Goal: Navigation & Orientation: Find specific page/section

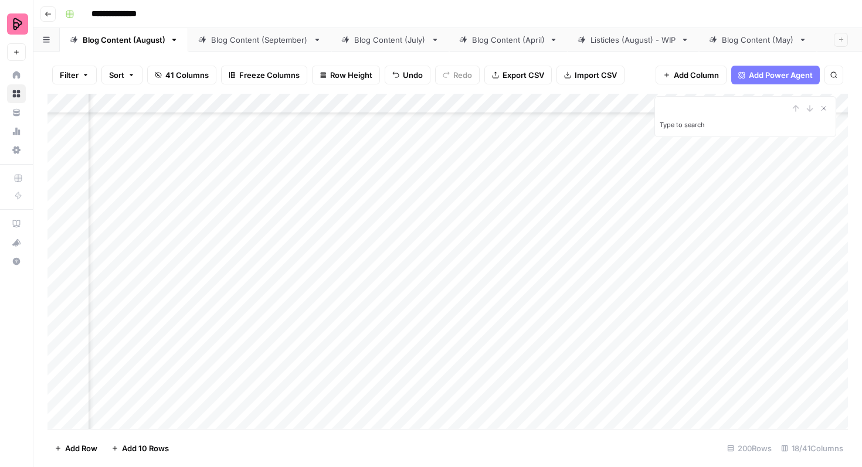
scroll to position [4552, 273]
click at [414, 265] on div "Add Column" at bounding box center [447, 261] width 800 height 335
click at [414, 292] on div "Add Column" at bounding box center [447, 261] width 800 height 335
click at [411, 325] on div "Add Column" at bounding box center [447, 261] width 800 height 335
click at [414, 357] on div "Add Column" at bounding box center [447, 261] width 800 height 335
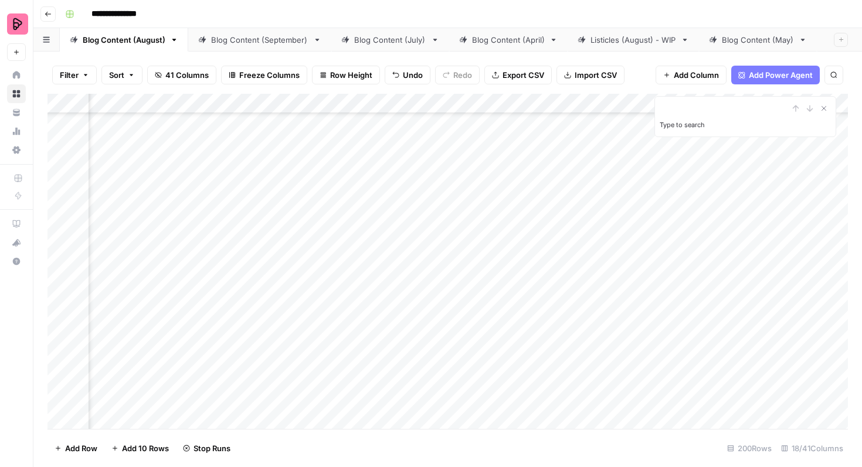
click at [411, 389] on div "Add Column" at bounding box center [447, 261] width 800 height 335
click at [253, 45] on link "Blog Content (September)" at bounding box center [259, 39] width 143 height 23
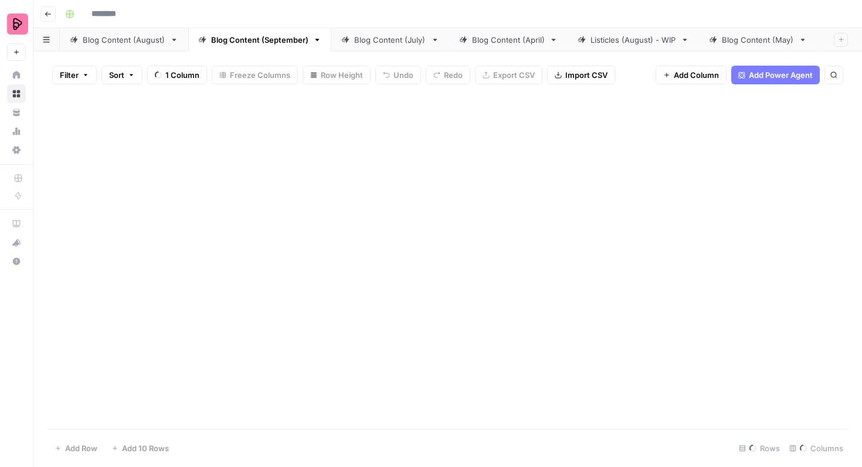
type input "**********"
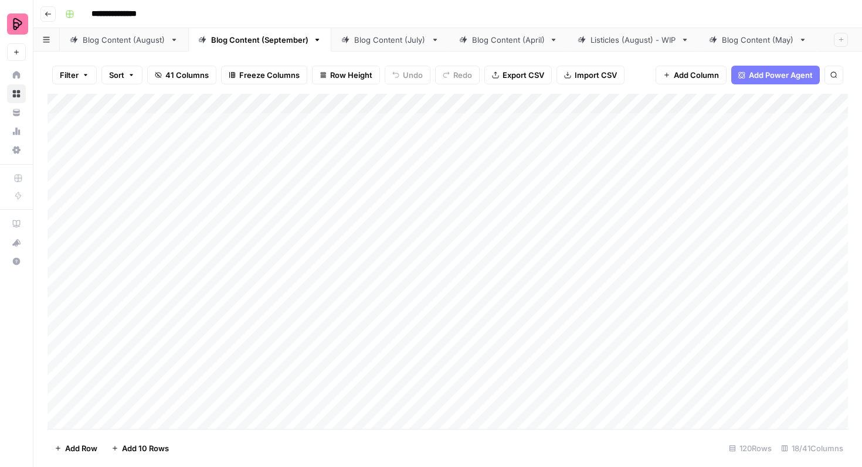
click at [140, 40] on div "Blog Content (August)" at bounding box center [124, 40] width 83 height 12
click at [257, 284] on div "Add Column" at bounding box center [447, 261] width 800 height 335
click at [241, 41] on div "Blog Content (September)" at bounding box center [259, 40] width 97 height 12
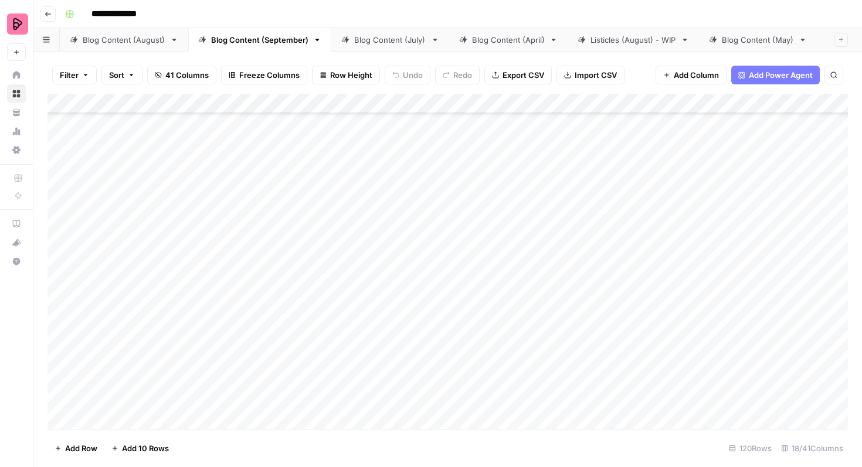
click at [112, 40] on div "Blog Content (August)" at bounding box center [124, 40] width 83 height 12
click at [224, 39] on div "Blog Content (September)" at bounding box center [259, 40] width 97 height 12
click at [104, 43] on div "Blog Content (August)" at bounding box center [124, 40] width 83 height 12
click at [271, 46] on link "Blog Content (September)" at bounding box center [259, 39] width 143 height 23
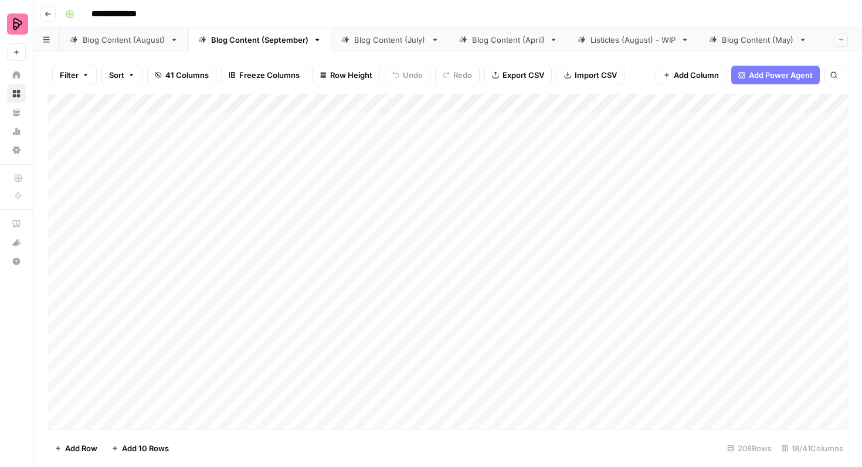
click at [130, 42] on div "Blog Content (August)" at bounding box center [124, 40] width 83 height 12
click at [245, 45] on div "Blog Content (September)" at bounding box center [259, 40] width 97 height 12
click at [117, 37] on div "Blog Content (August)" at bounding box center [124, 40] width 83 height 12
